Goal: Use online tool/utility: Utilize a website feature to perform a specific function

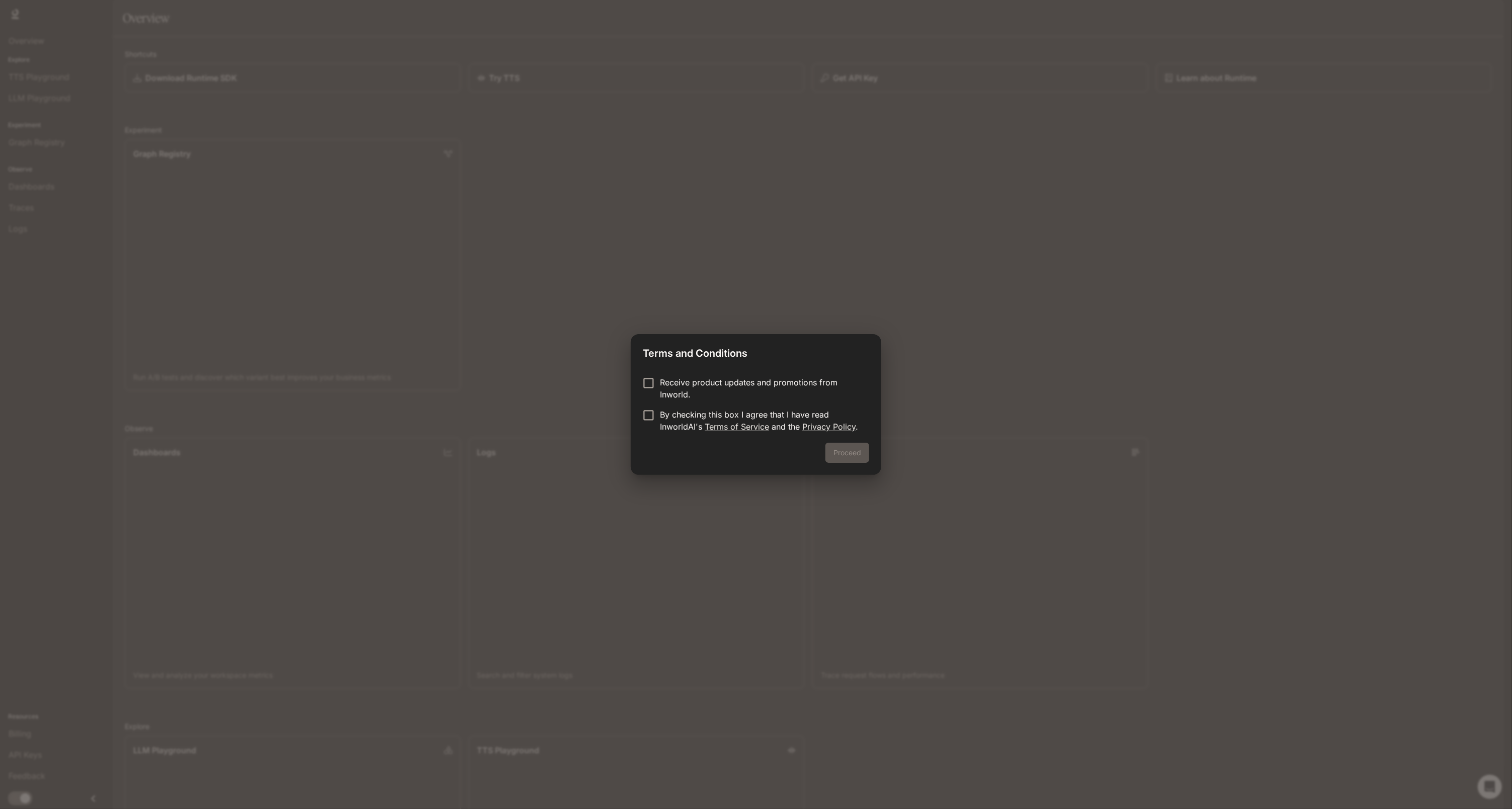
click at [707, 380] on p "Receive product updates and promotions from Inworld." at bounding box center [760, 388] width 201 height 25
click at [713, 384] on p "Receive product updates and promotions from Inworld." at bounding box center [760, 388] width 201 height 25
click at [718, 411] on p "By checking this box I agree that I have read InworldAI's Terms of Service and …" at bounding box center [760, 421] width 201 height 25
click at [839, 448] on button "Proceed" at bounding box center [847, 452] width 44 height 20
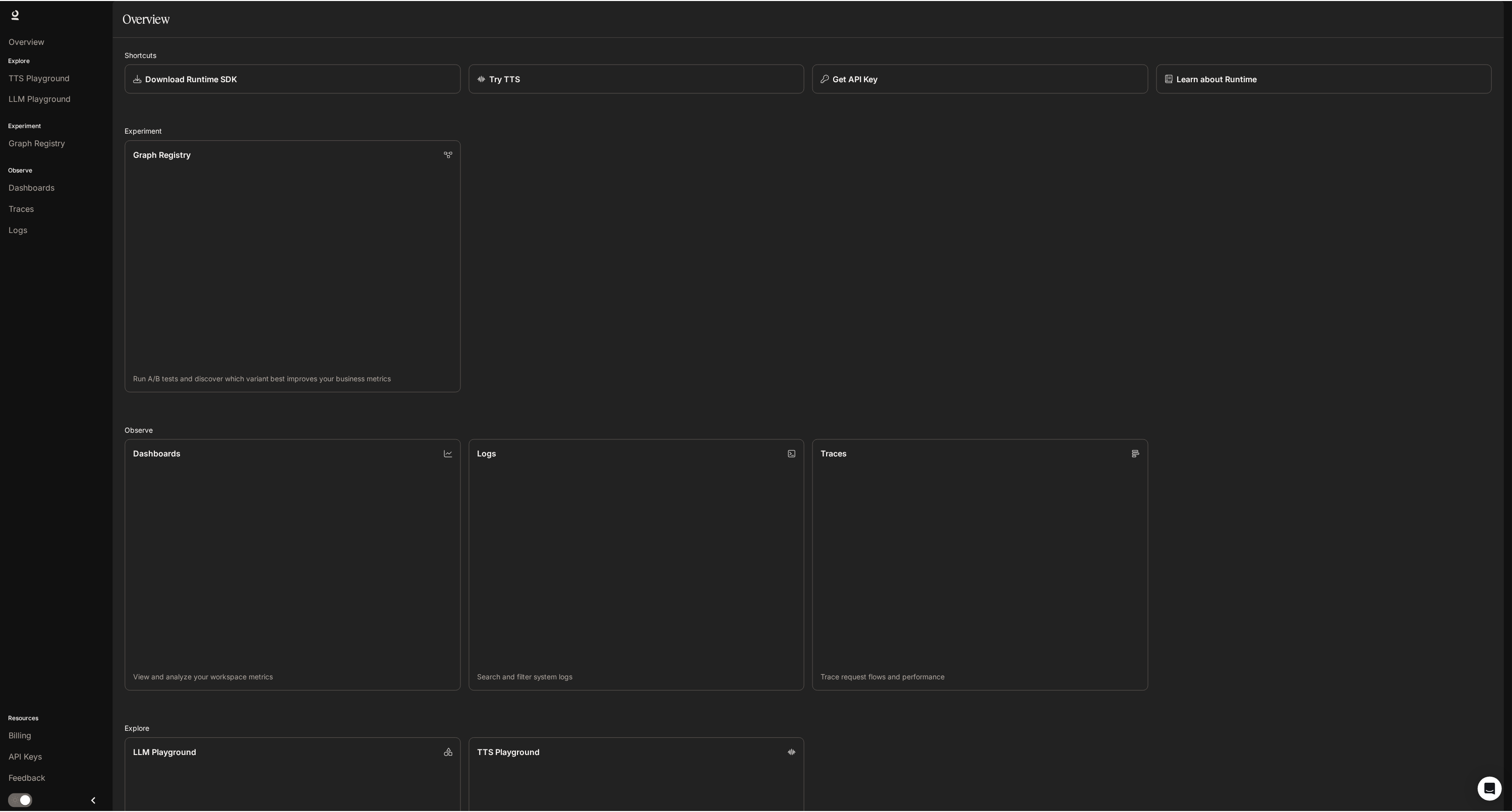
scroll to position [121, 0]
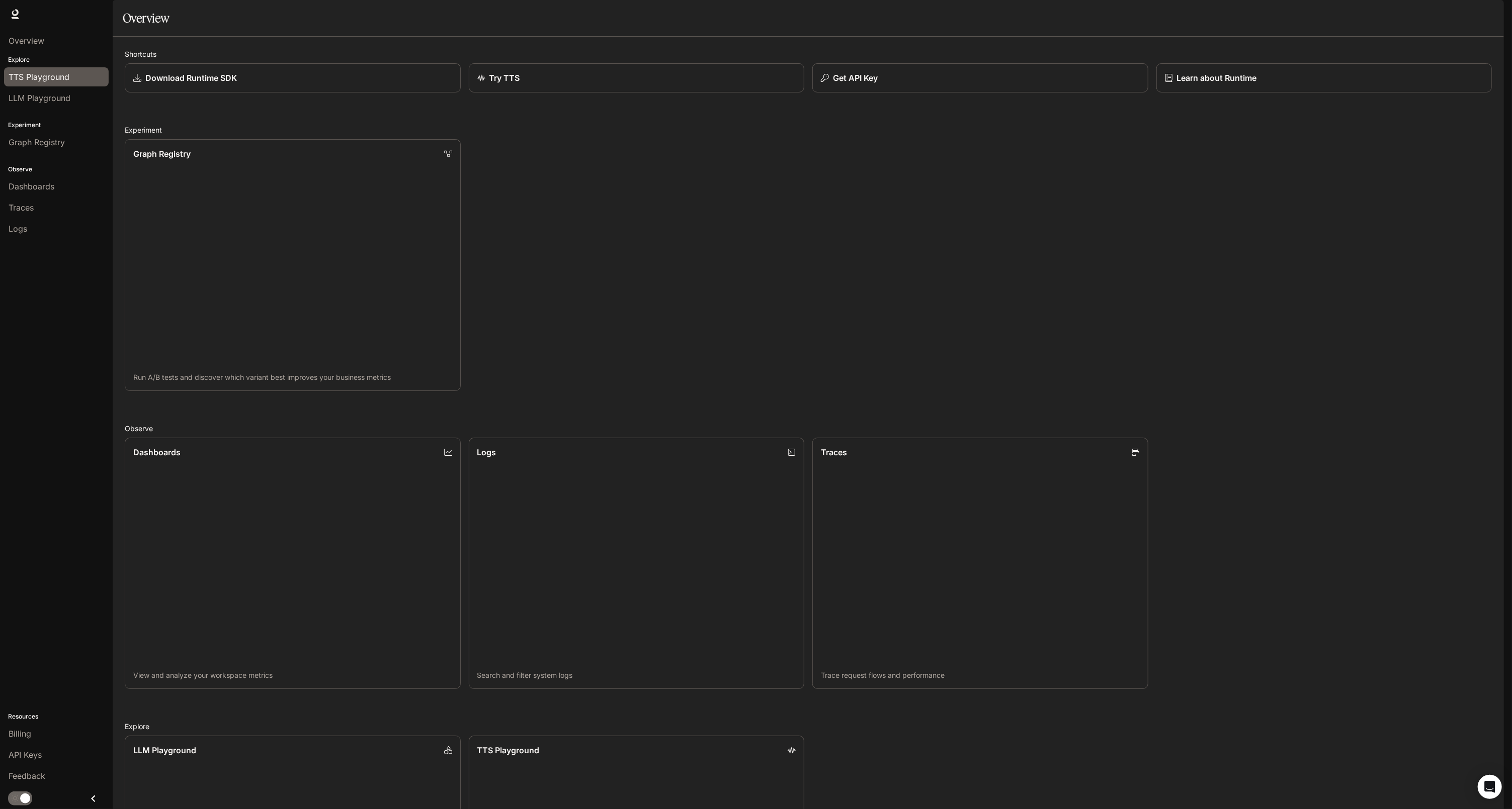
click at [59, 78] on span "TTS Playground" at bounding box center [39, 77] width 61 height 12
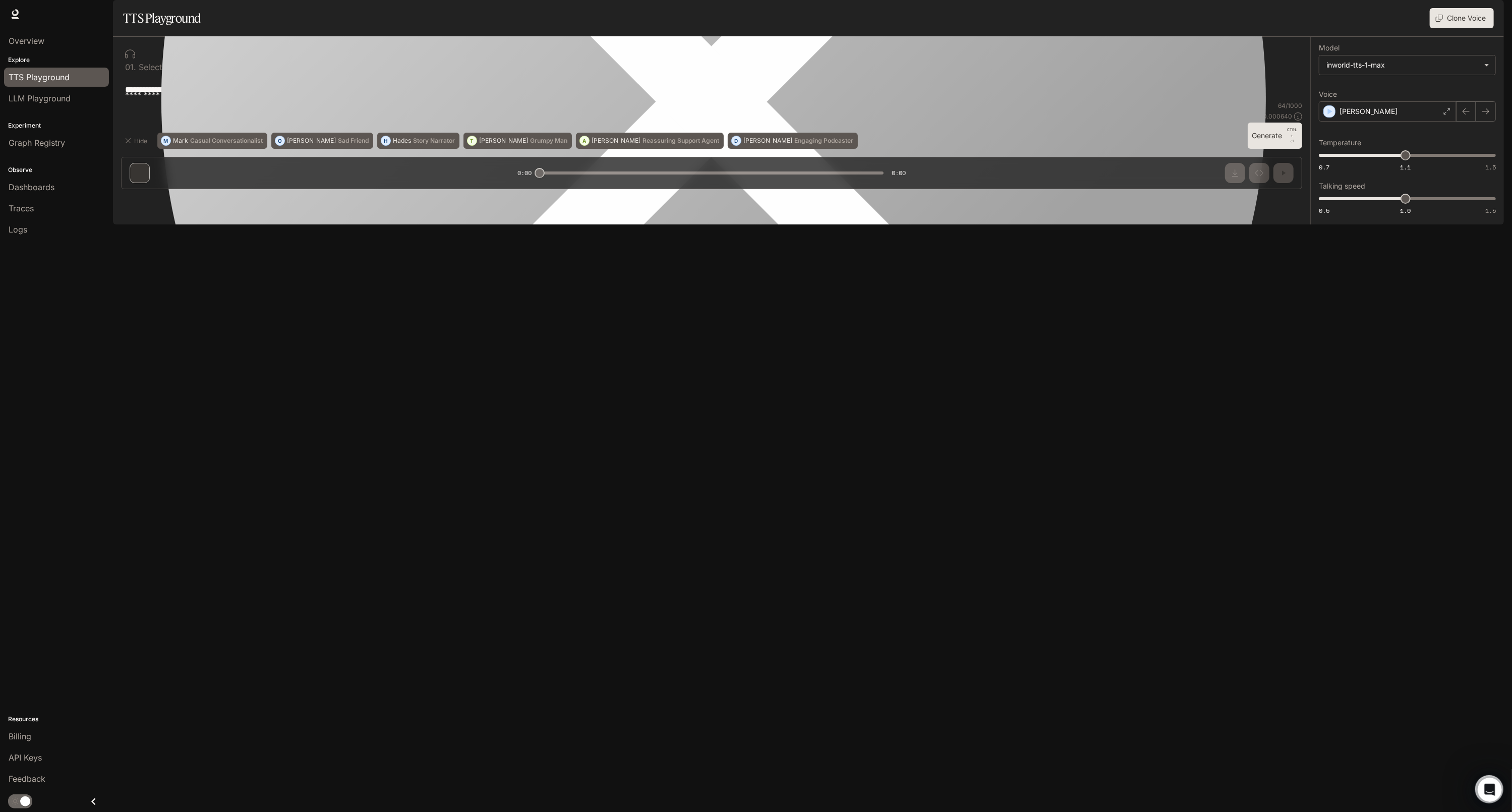
click at [1493, 12] on img "button" at bounding box center [1491, 14] width 14 height 14
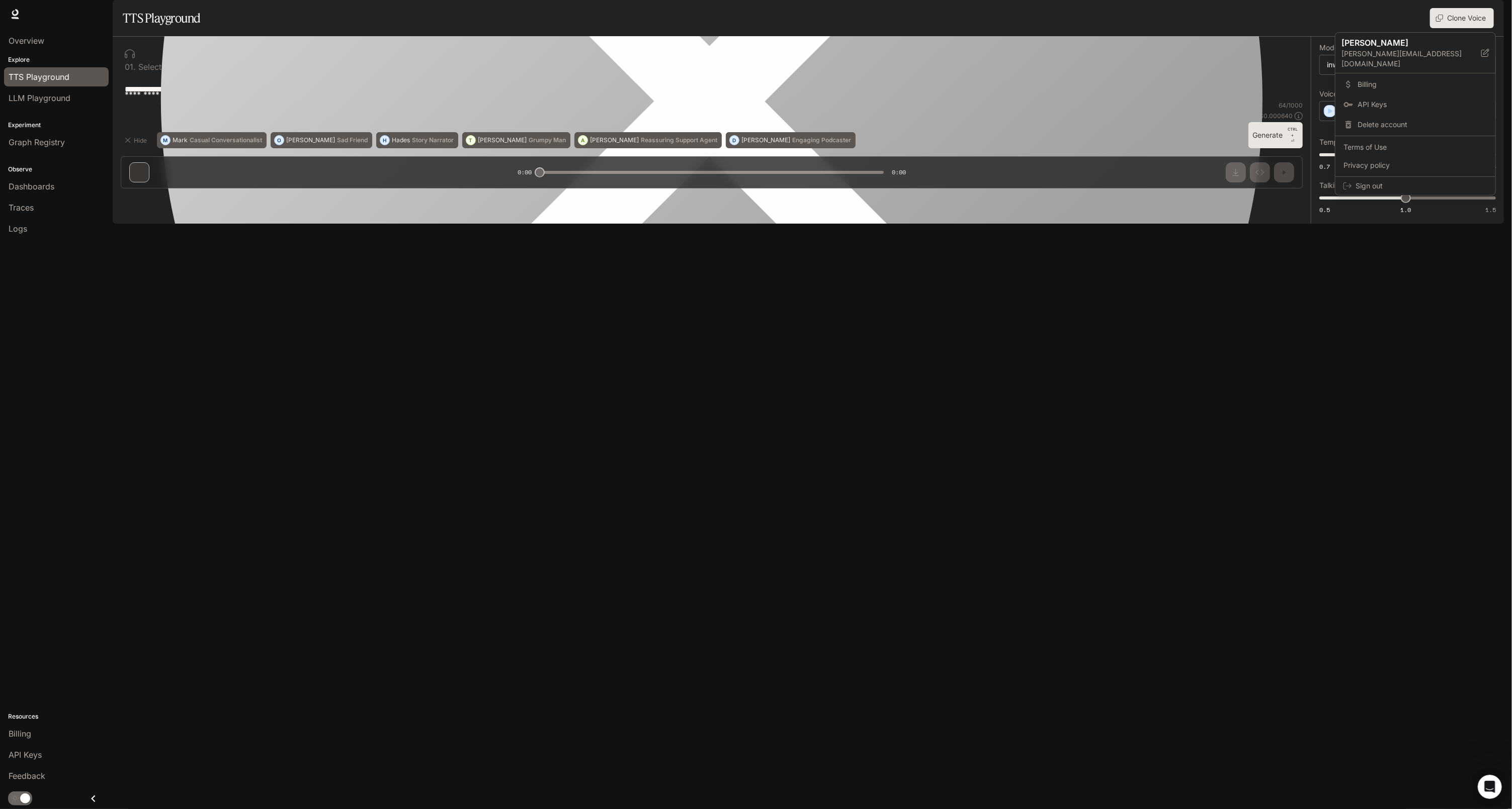
click at [1487, 12] on div at bounding box center [756, 404] width 1512 height 809
drag, startPoint x: 962, startPoint y: 168, endPoint x: 919, endPoint y: 164, distance: 43.2
click at [961, 101] on div "**********" at bounding box center [712, 89] width 1182 height 25
click at [465, 101] on div "**********" at bounding box center [712, 89] width 1182 height 25
